Goal: Task Accomplishment & Management: Complete application form

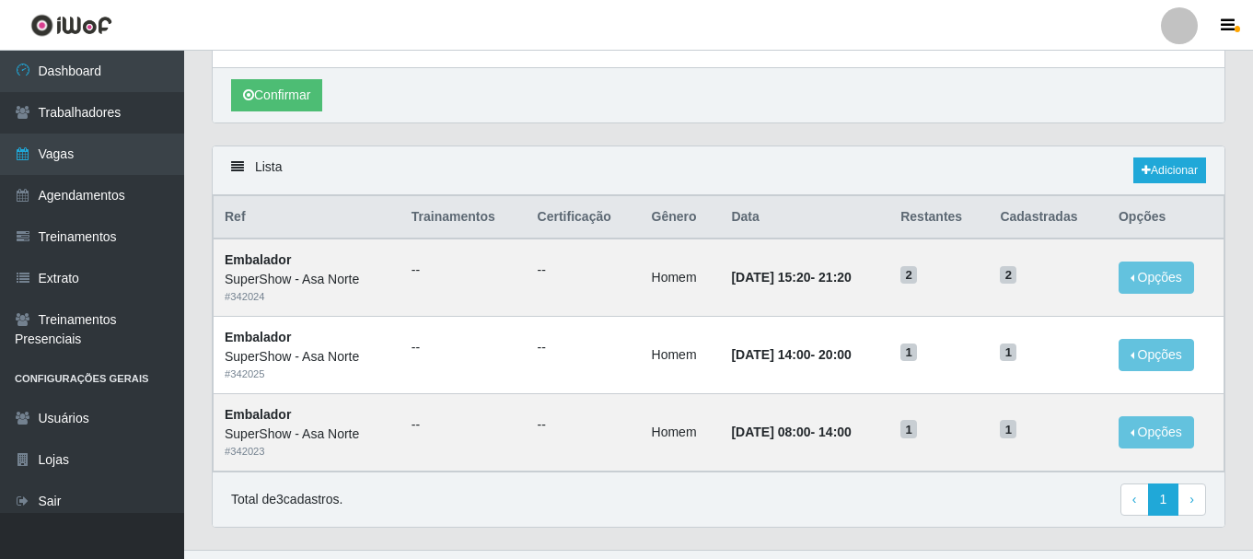
scroll to position [82, 0]
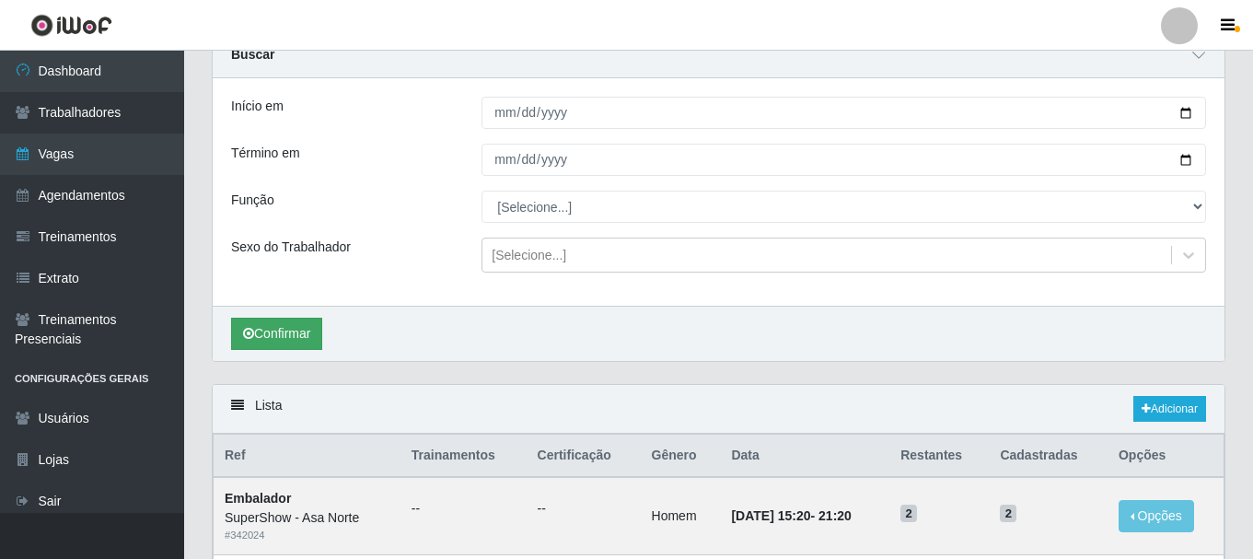
click at [272, 336] on button "Confirmar" at bounding box center [276, 334] width 91 height 32
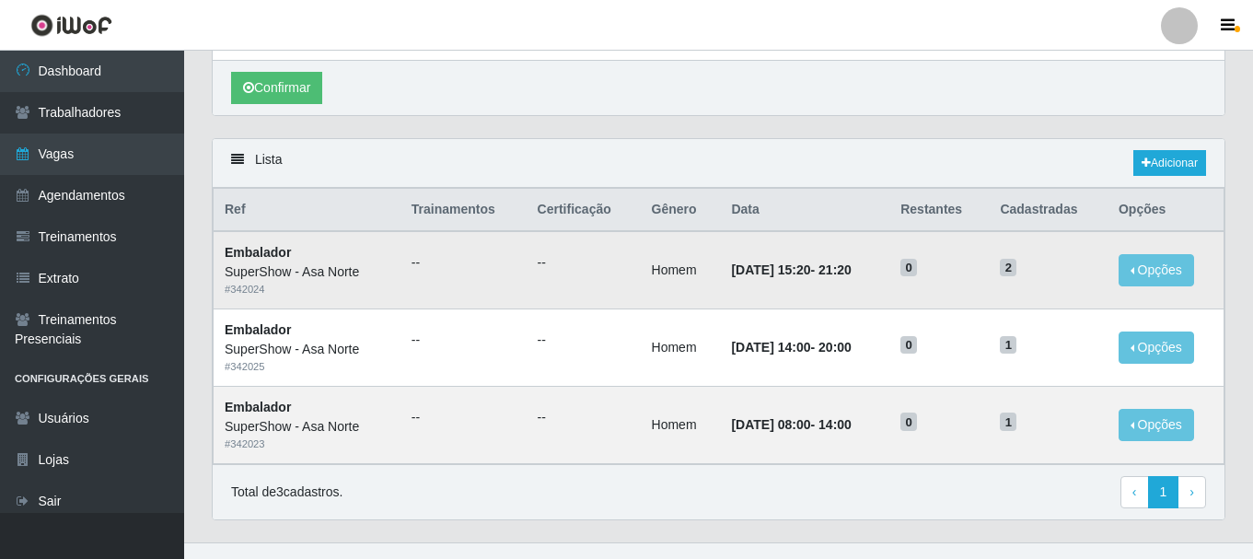
scroll to position [358, 0]
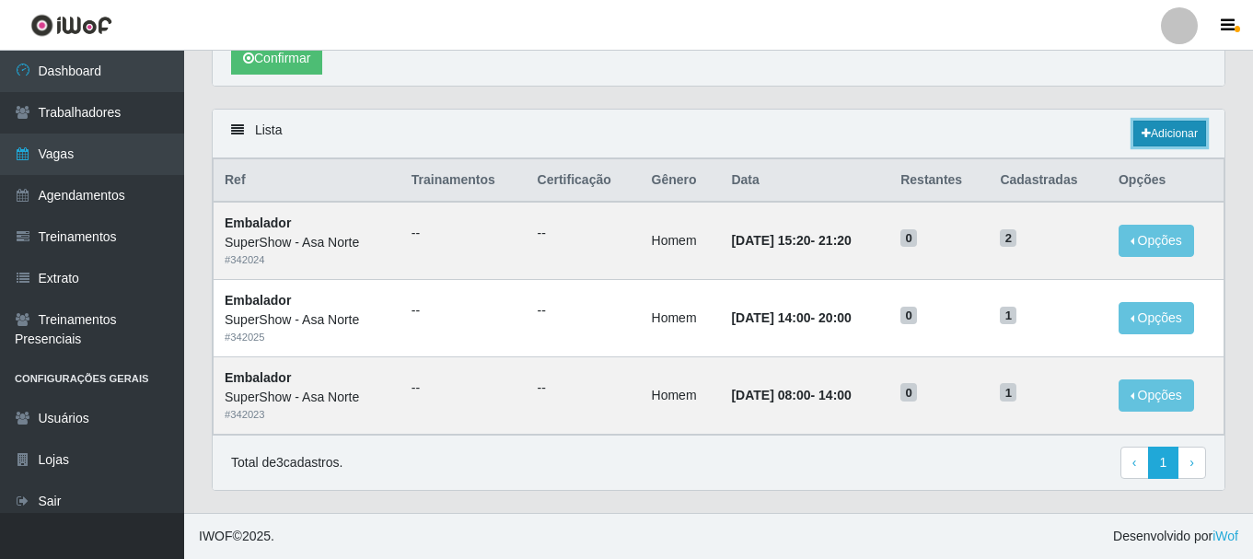
click at [1168, 130] on link "Adicionar" at bounding box center [1169, 134] width 73 height 26
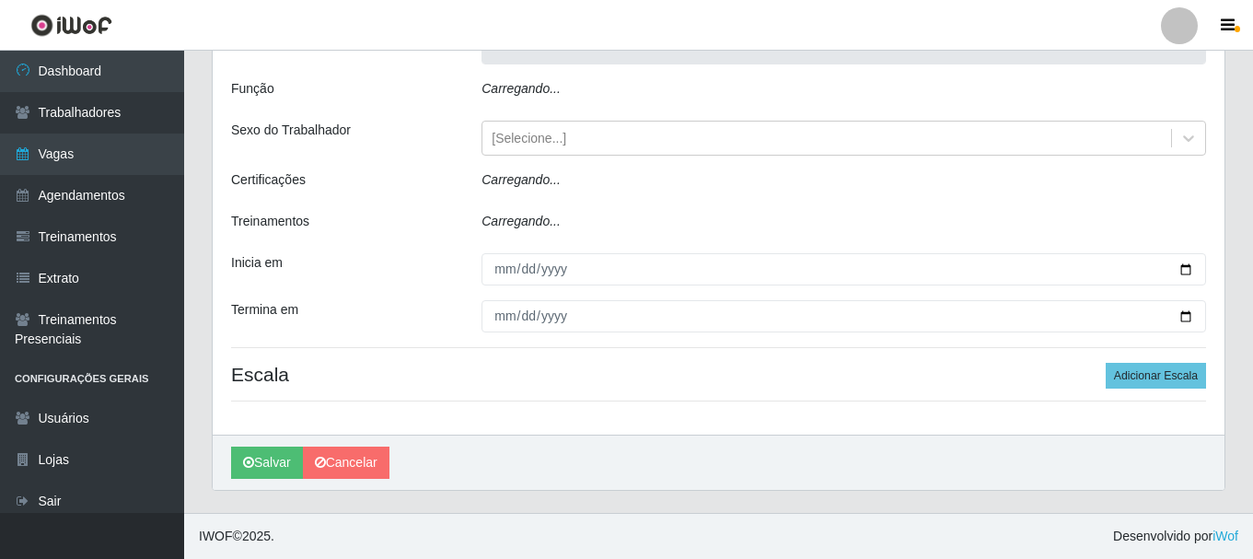
scroll to position [6, 0]
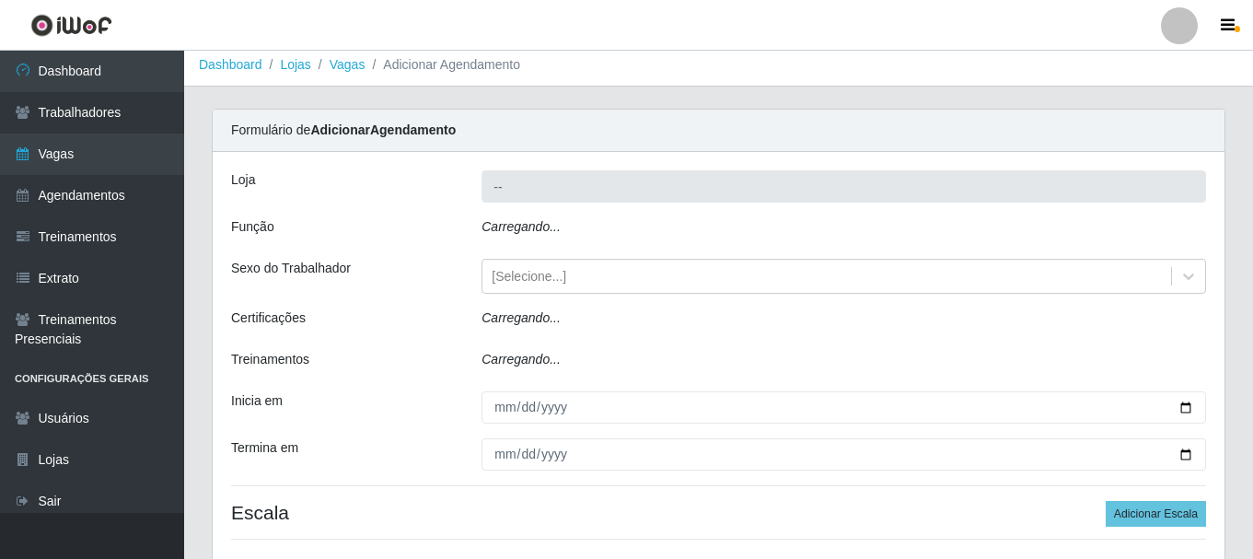
type input "SuperShow - Asa Norte"
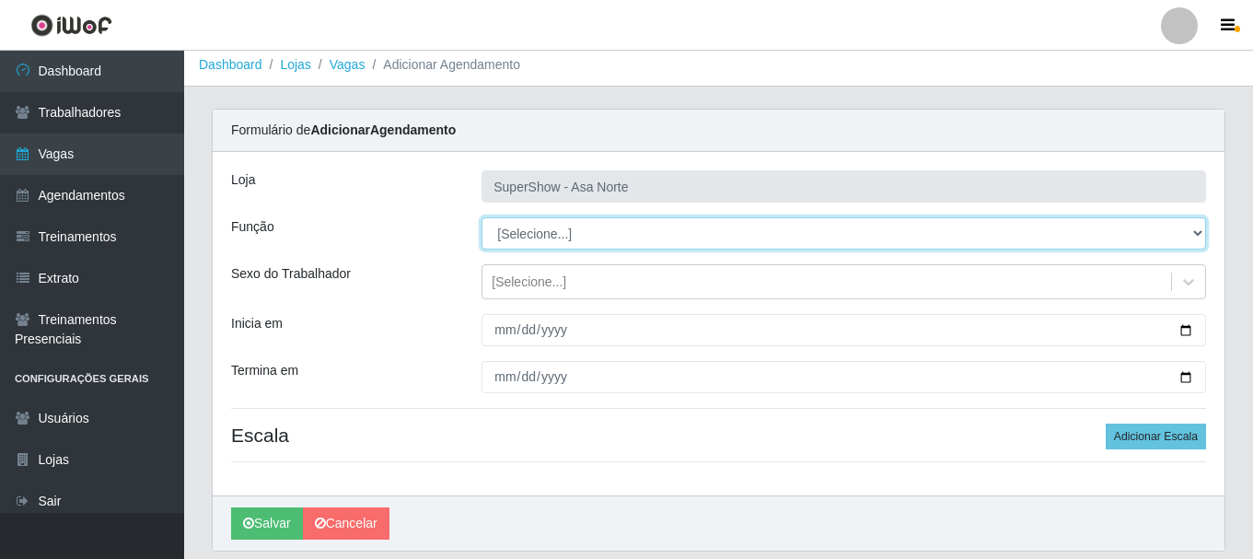
click at [561, 228] on select "[Selecione...] ASG ASG + ASG ++ Auxiliar de Depósito Auxiliar de Depósito + Aux…" at bounding box center [843, 233] width 725 height 32
select select "1"
click at [481, 217] on select "[Selecione...] ASG ASG + ASG ++ Auxiliar de Depósito Auxiliar de Depósito + Aux…" at bounding box center [843, 233] width 725 height 32
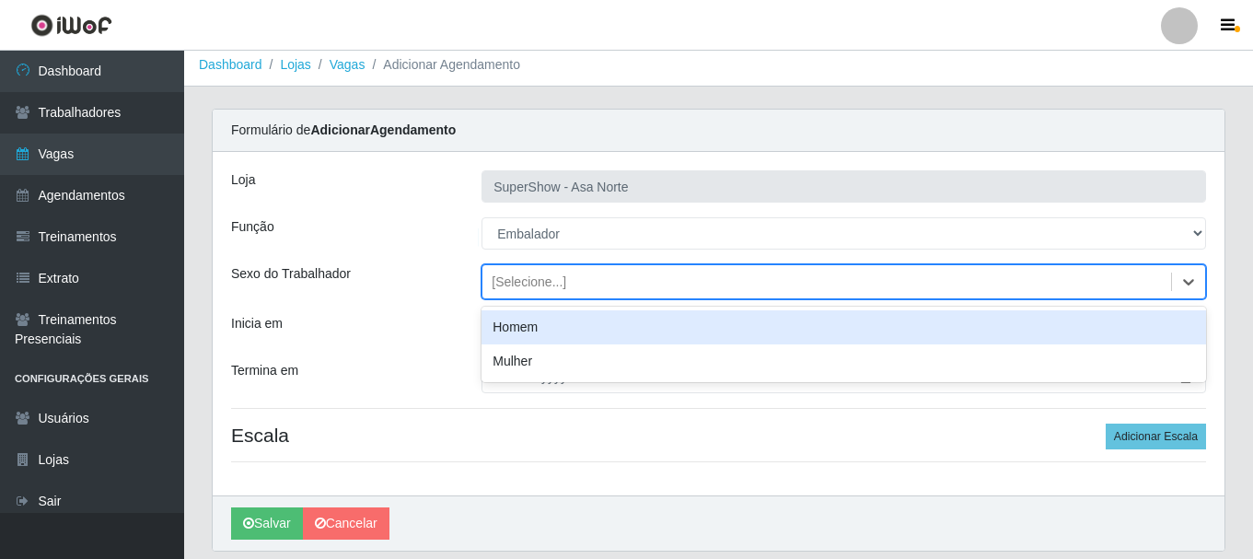
click at [544, 285] on div "[Selecione...]" at bounding box center [529, 282] width 75 height 19
click at [543, 326] on div "Homem" at bounding box center [843, 327] width 725 height 34
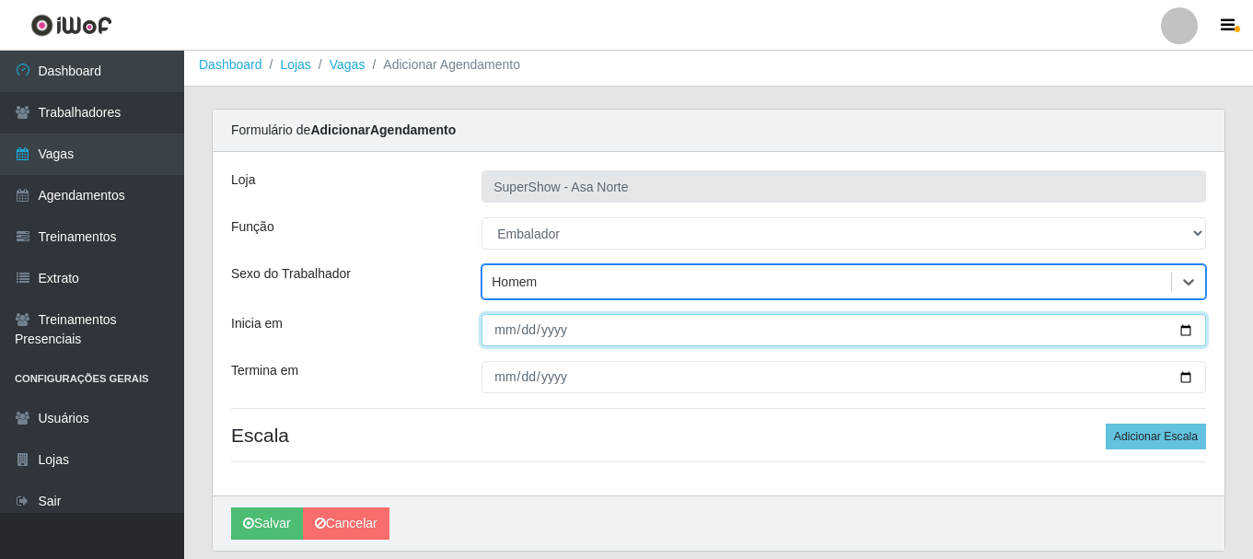
drag, startPoint x: 504, startPoint y: 330, endPoint x: 509, endPoint y: 338, distance: 9.5
click at [504, 330] on input "Inicia em" at bounding box center [843, 330] width 725 height 32
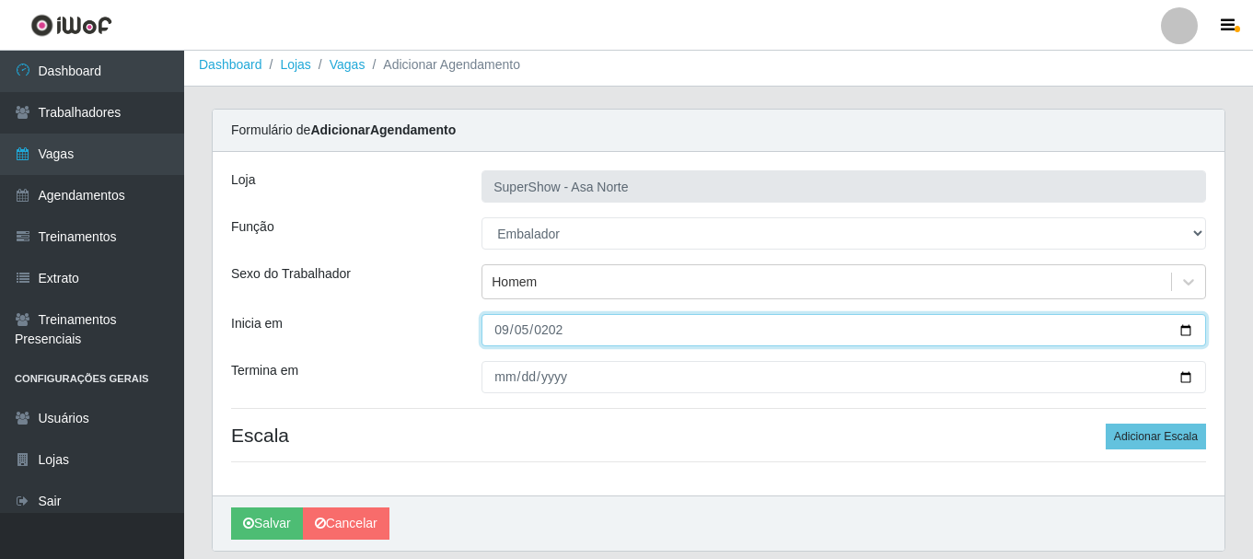
type input "[DATE]"
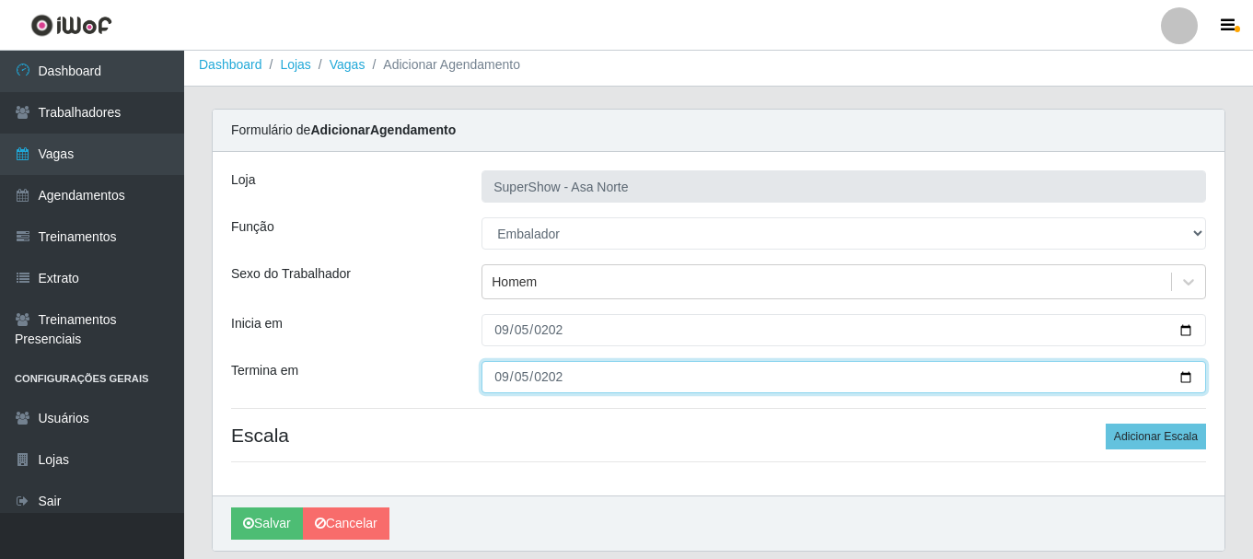
type input "[DATE]"
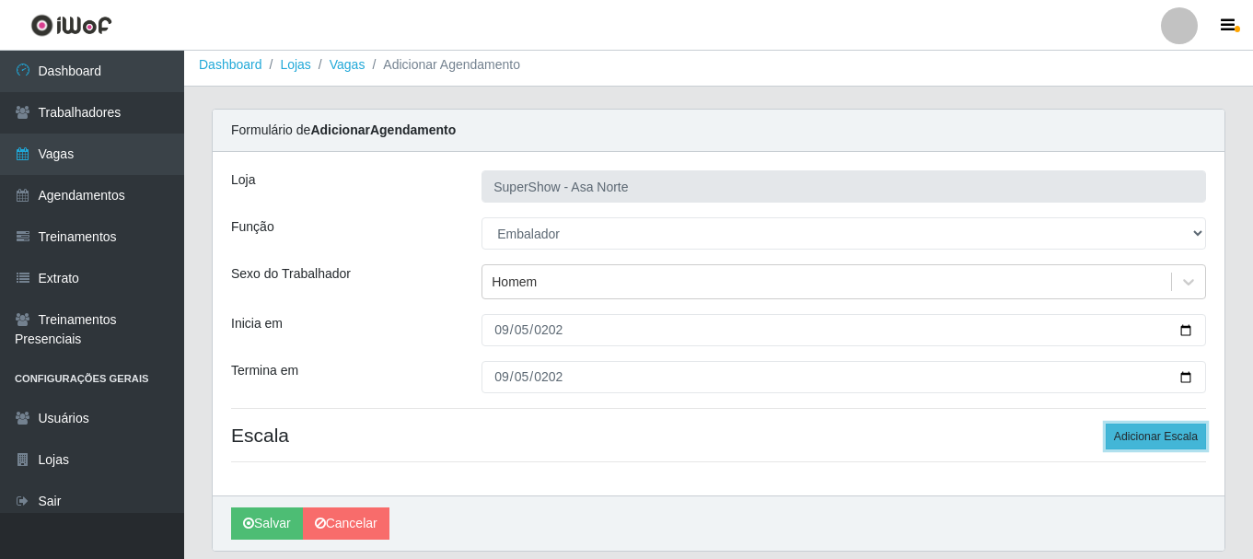
click at [1172, 437] on button "Adicionar Escala" at bounding box center [1156, 436] width 100 height 26
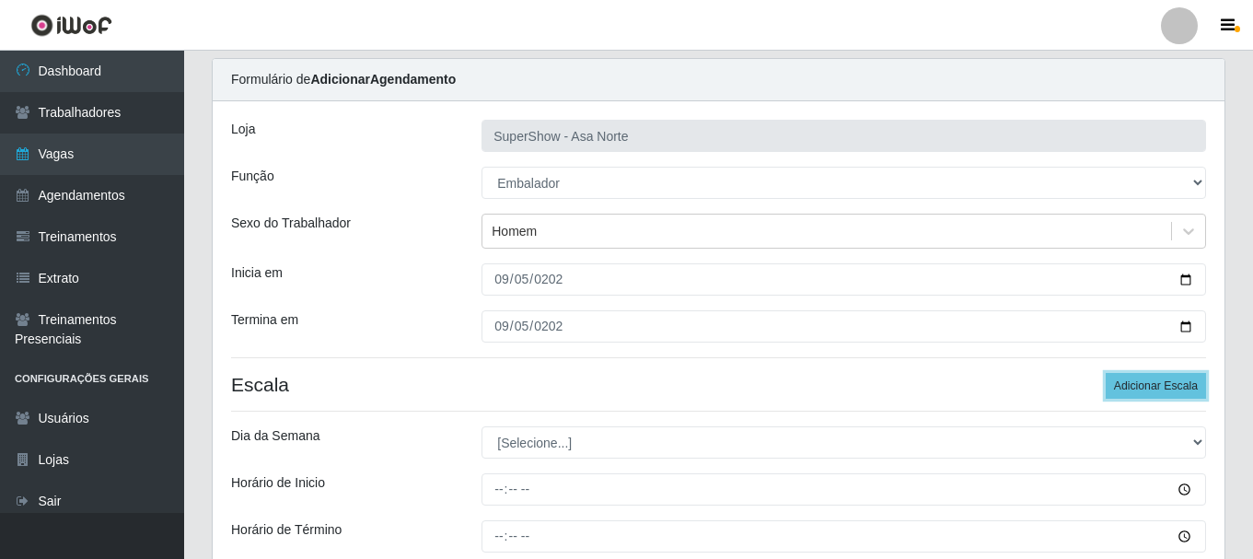
scroll to position [99, 0]
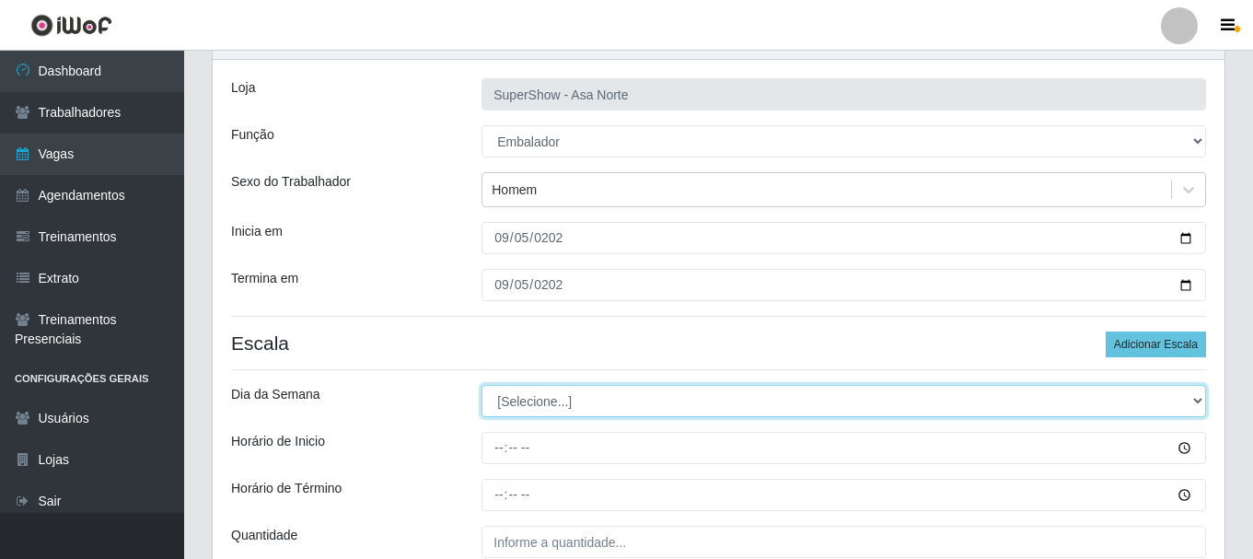
click at [544, 398] on select "[Selecione...] Segunda Terça Quarta Quinta Sexta Sábado Domingo" at bounding box center [843, 401] width 725 height 32
select select "5"
click at [481, 385] on select "[Selecione...] Segunda Terça Quarta Quinta Sexta Sábado Domingo" at bounding box center [843, 401] width 725 height 32
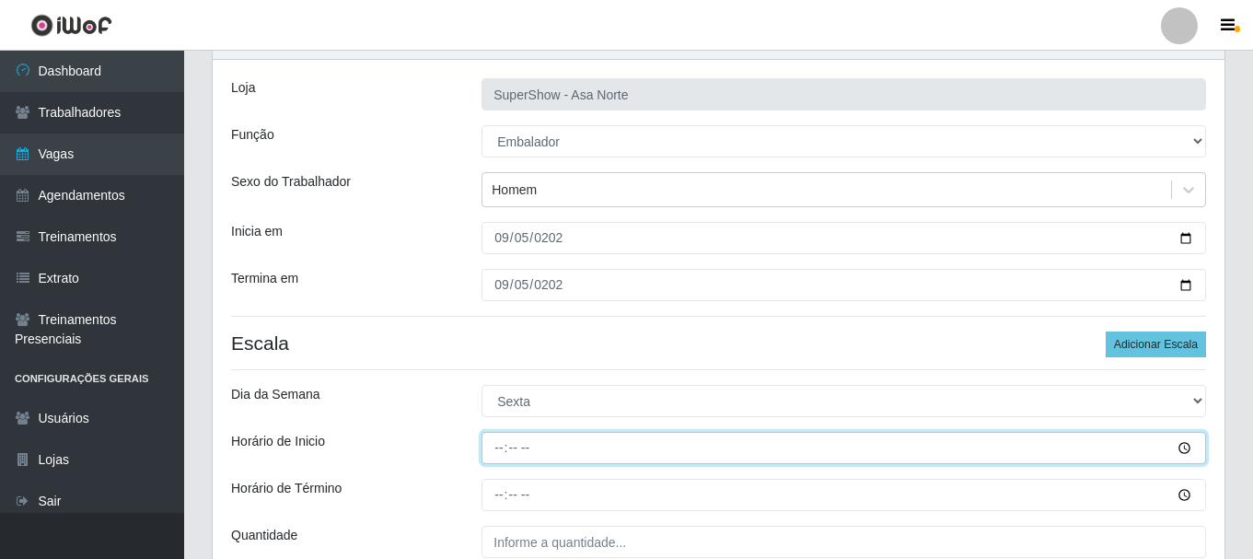
drag, startPoint x: 504, startPoint y: 444, endPoint x: 516, endPoint y: 470, distance: 28.0
click at [504, 446] on input "Horário de Inicio" at bounding box center [843, 448] width 725 height 32
type input "09:00"
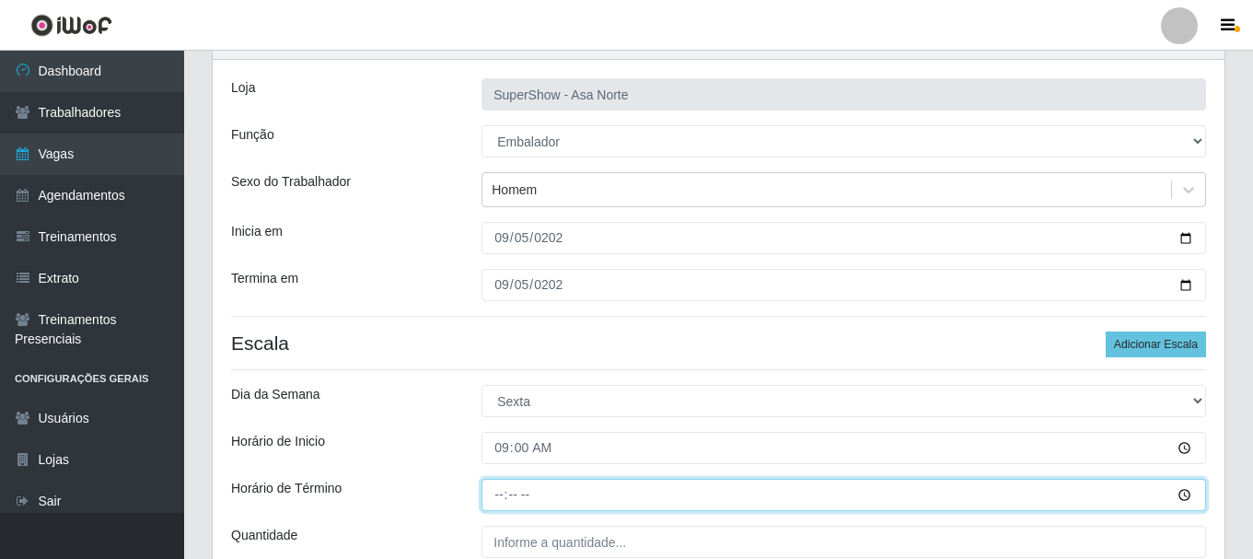
type input "15:00"
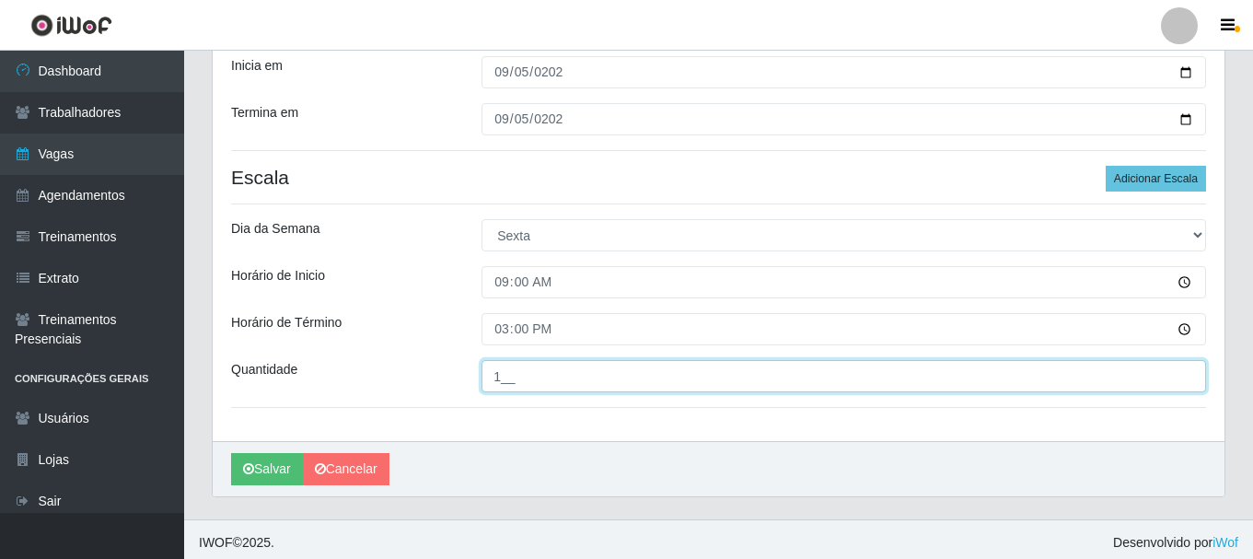
scroll to position [271, 0]
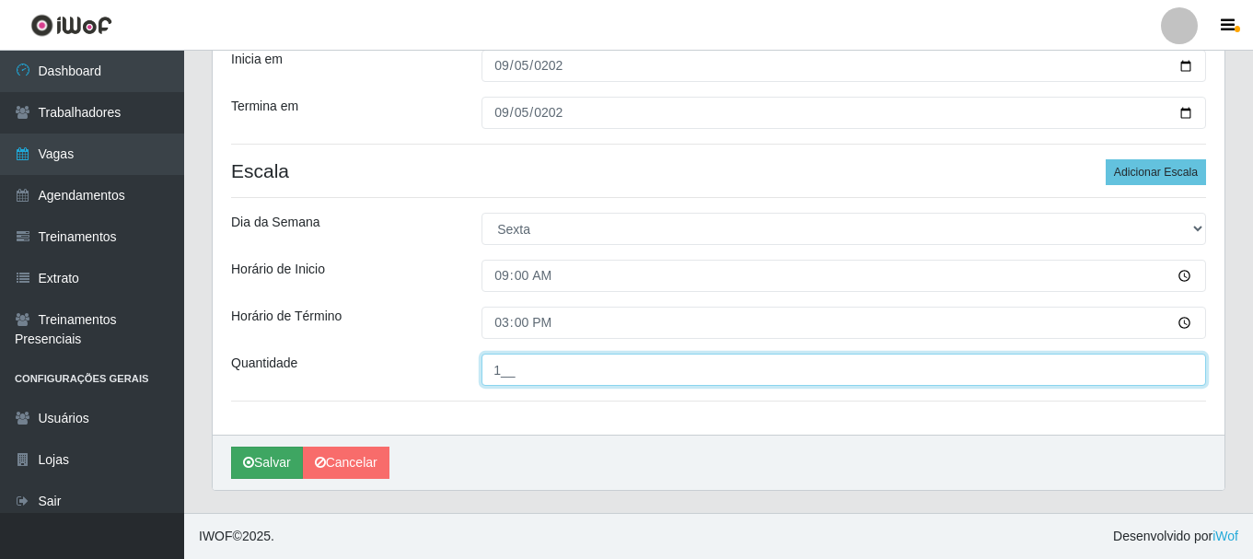
type input "1__"
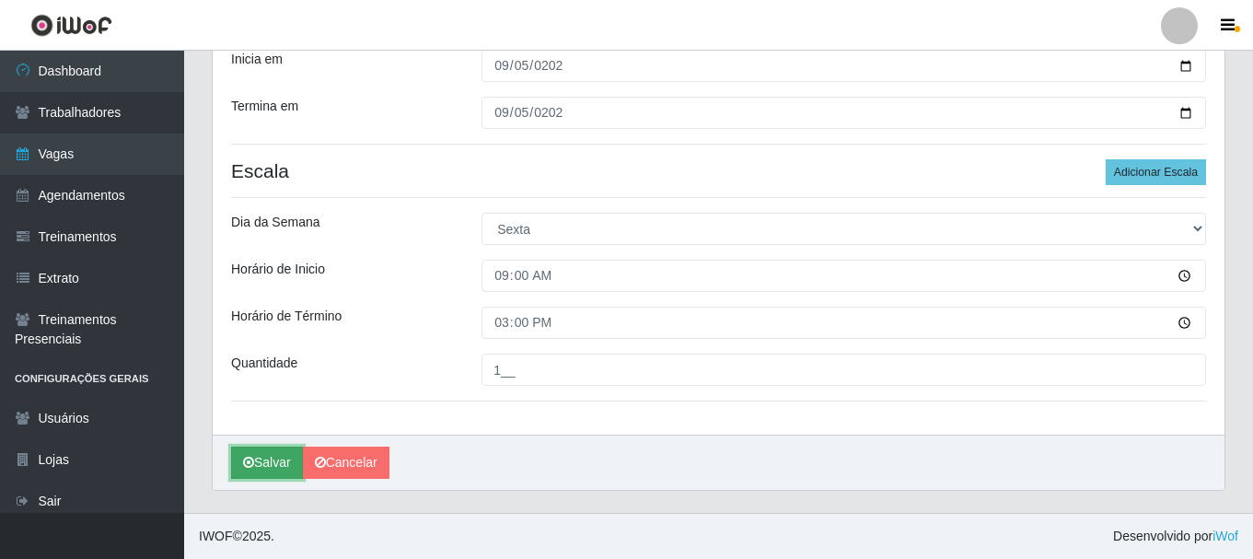
click at [267, 460] on button "Salvar" at bounding box center [267, 462] width 72 height 32
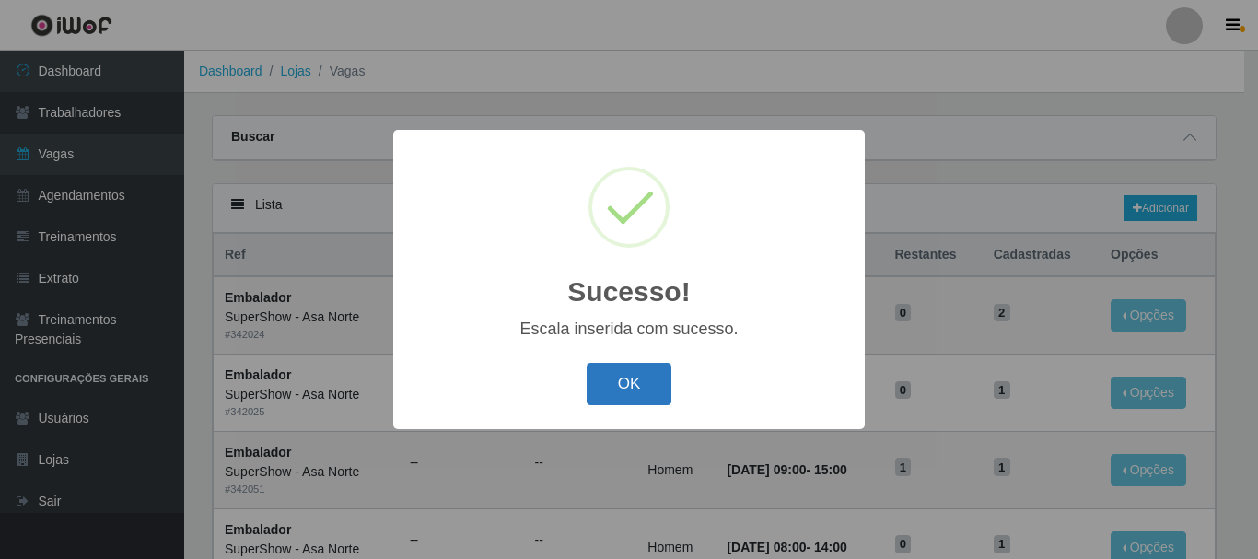
click at [623, 389] on button "OK" at bounding box center [629, 384] width 86 height 43
